Goal: Book appointment/travel/reservation

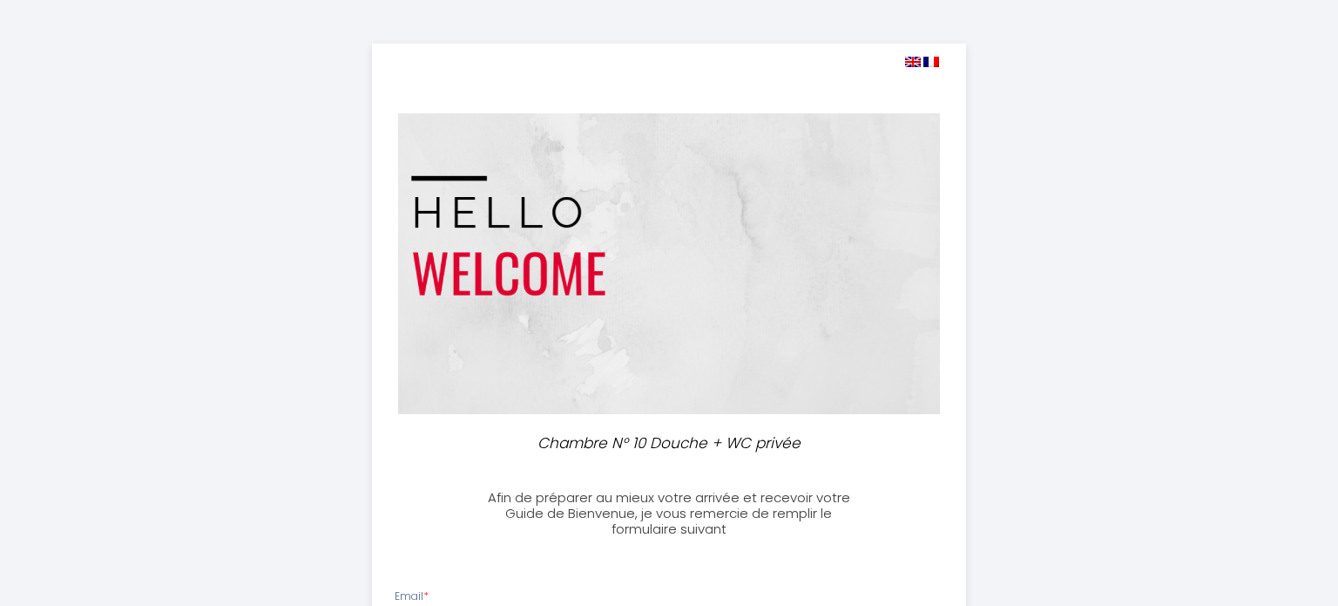
select select
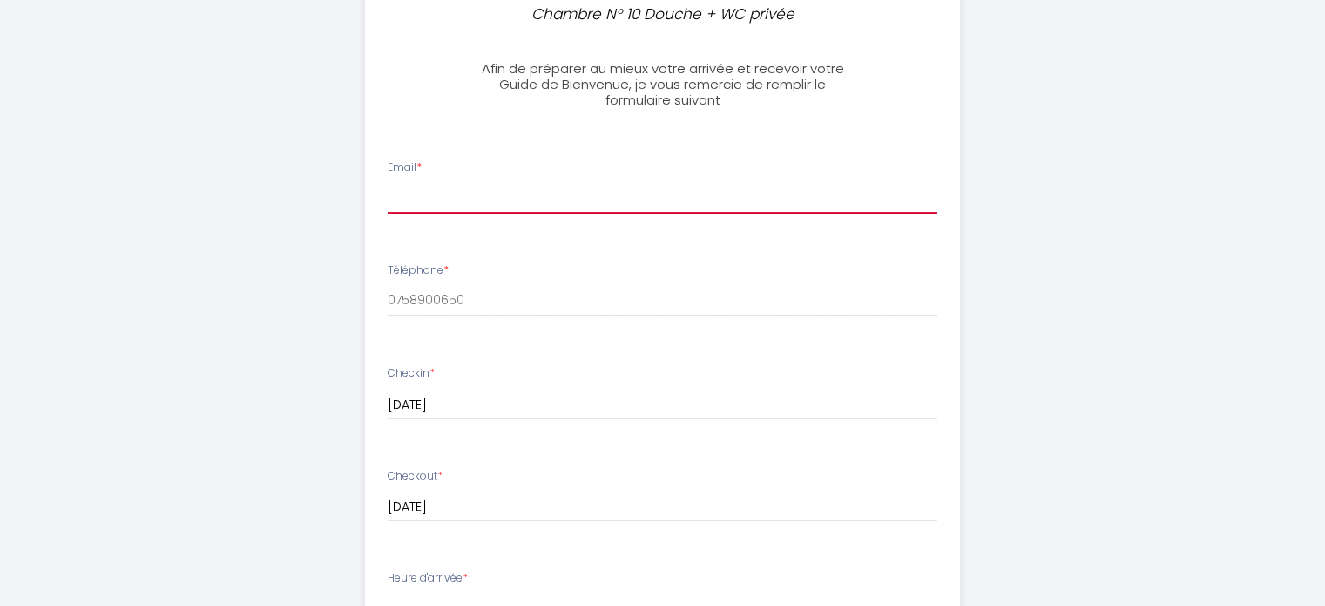
scroll to position [443, 0]
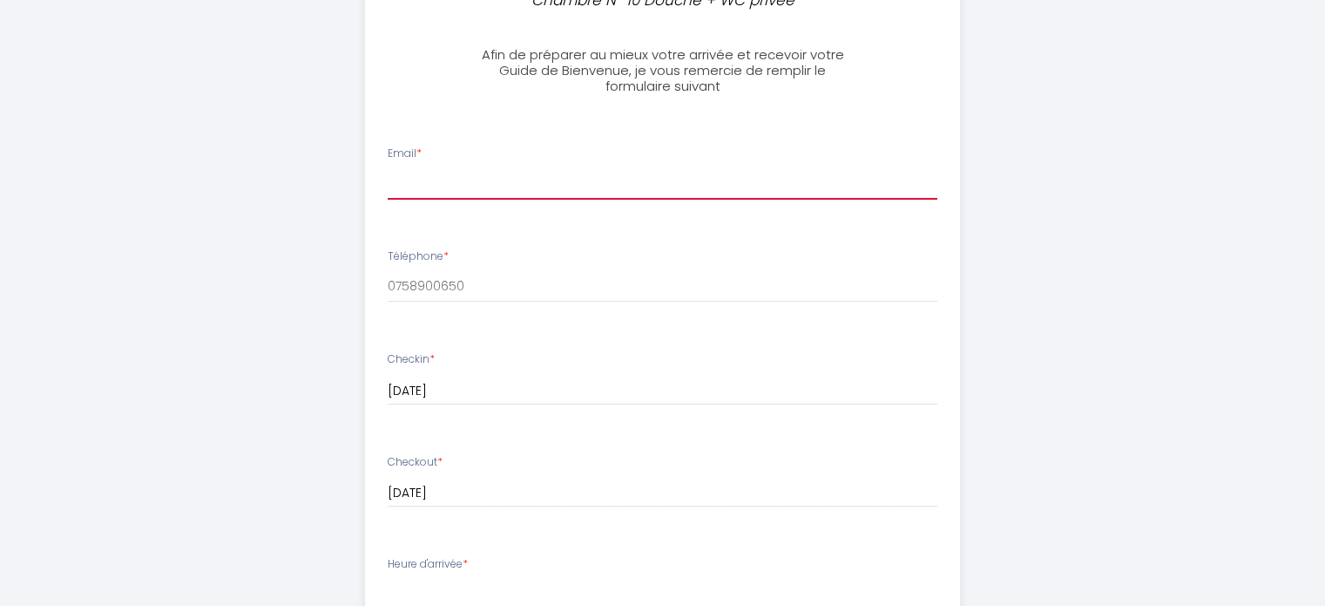
click at [494, 190] on input "Email *" at bounding box center [663, 183] width 550 height 31
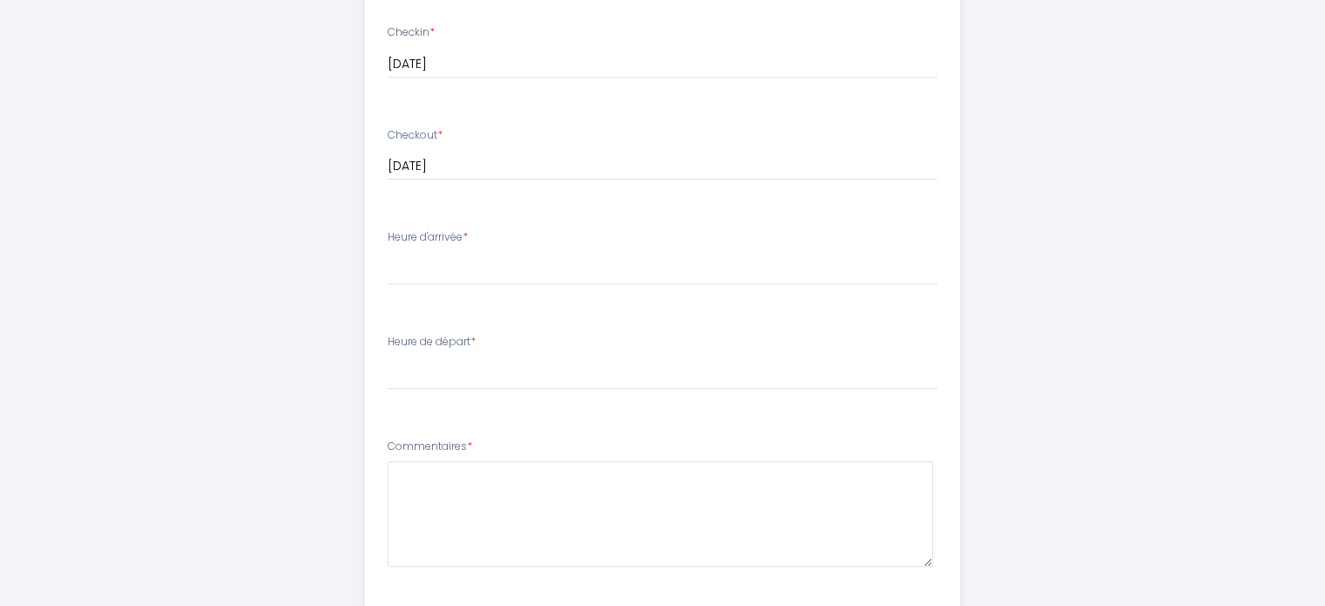
scroll to position [769, 0]
type input "[EMAIL_ADDRESS][DOMAIN_NAME]"
click at [468, 266] on select "15:00 15:30 16:00 16:30 17:00 17:30 18:00 18:30 19:00 19:30 20:00 20:30 21:00 2…" at bounding box center [663, 269] width 550 height 33
select select "15:00"
click at [388, 253] on select "15:00 15:30 16:00 16:30 17:00 17:30 18:00 18:30 19:00 19:30 20:00 20:30 21:00 2…" at bounding box center [663, 269] width 550 height 33
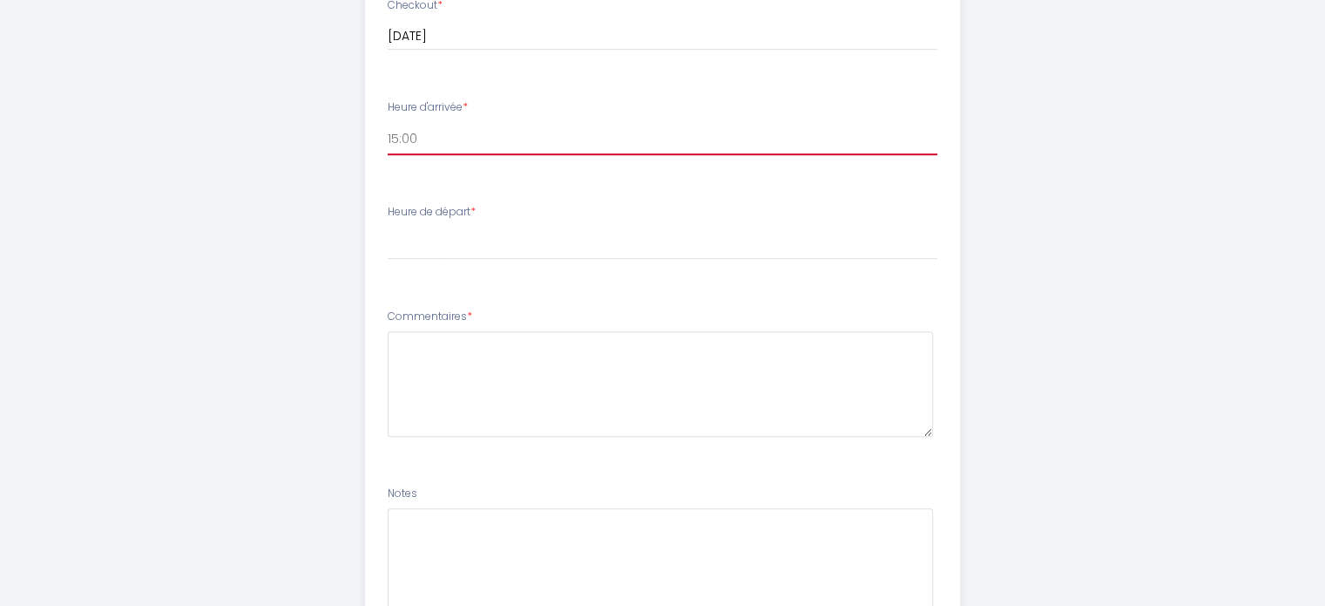
scroll to position [908, 0]
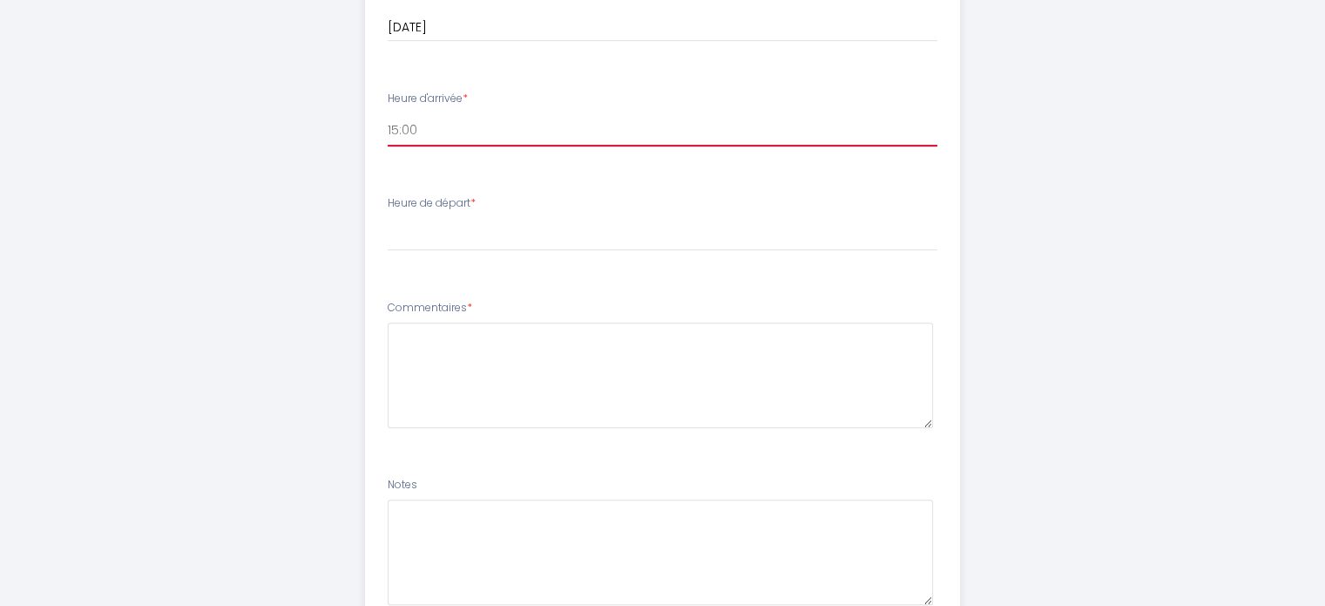
click at [471, 125] on select "15:00 15:30 16:00 16:30 17:00 17:30 18:00 18:30 19:00 19:30 20:00 20:30 21:00 2…" at bounding box center [663, 129] width 550 height 33
click at [388, 113] on select "15:00 15:30 16:00 16:30 17:00 17:30 18:00 18:30 19:00 19:30 20:00 20:30 21:00 2…" at bounding box center [663, 129] width 550 height 33
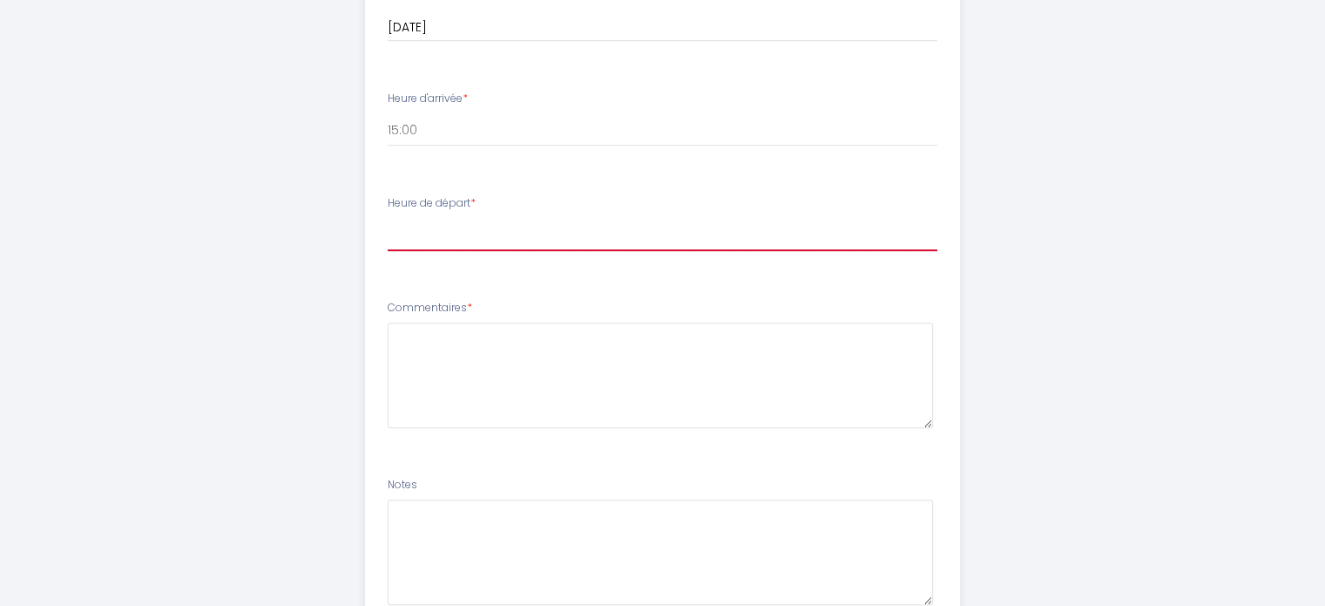
click at [470, 243] on select "00:00 00:30 01:00 01:30 02:00 02:30 03:00 03:30 04:00 04:30 05:00 05:30 06:00 0…" at bounding box center [663, 234] width 550 height 33
select select "11:00"
click at [388, 218] on select "00:00 00:30 01:00 01:30 02:00 02:30 03:00 03:30 04:00 04:30 05:00 05:30 06:00 0…" at bounding box center [663, 234] width 550 height 33
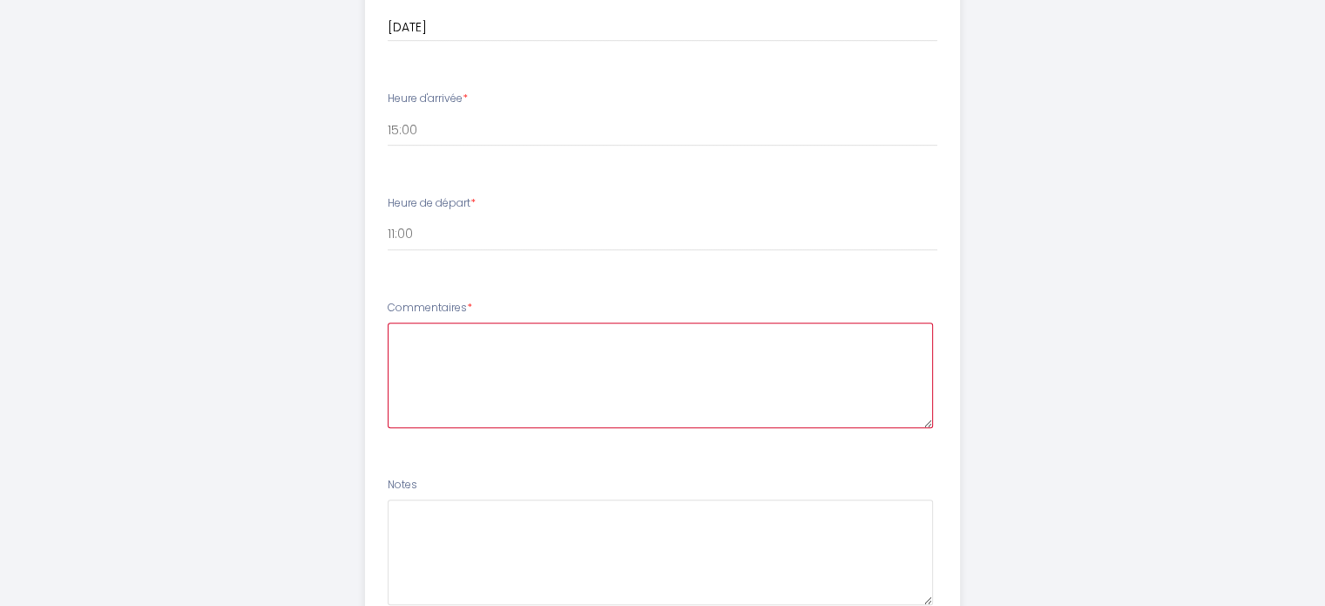
click at [488, 336] on textarea at bounding box center [660, 374] width 545 height 105
